Goal: Register for event/course

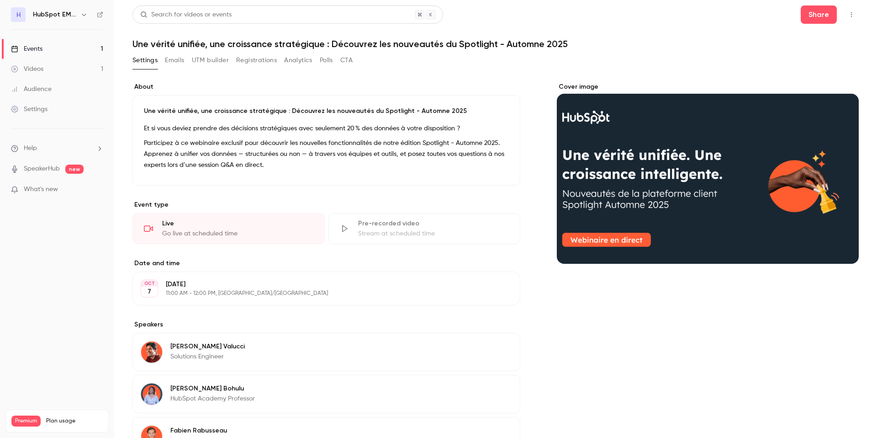
click at [37, 52] on div "Events" at bounding box center [27, 48] width 32 height 9
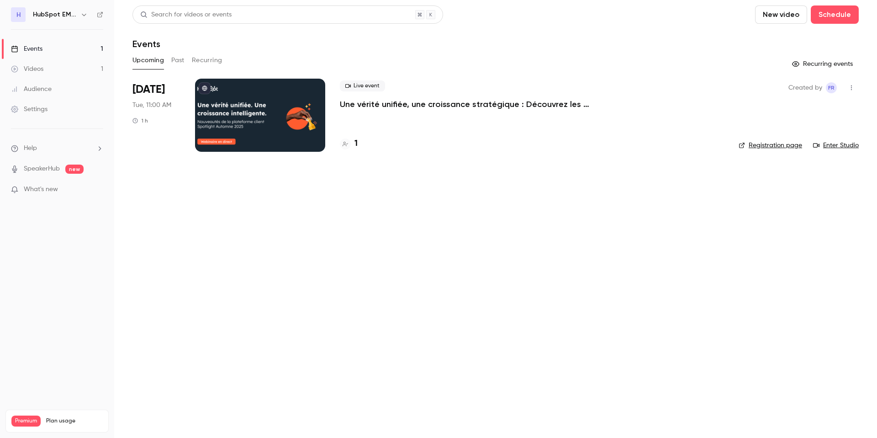
click at [227, 102] on div at bounding box center [260, 115] width 130 height 73
